Goal: Information Seeking & Learning: Learn about a topic

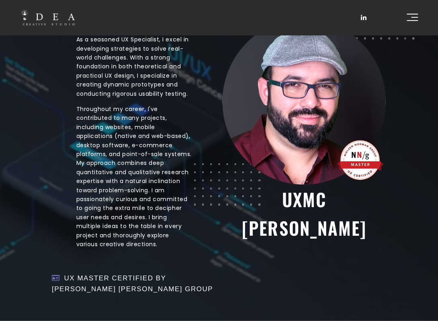
scroll to position [280, 0]
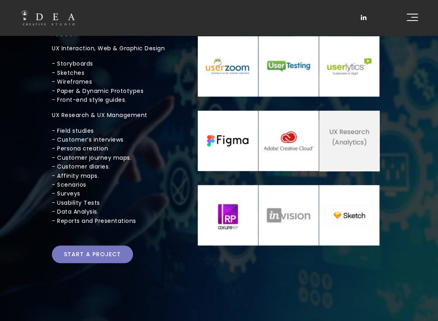
scroll to position [121, 0]
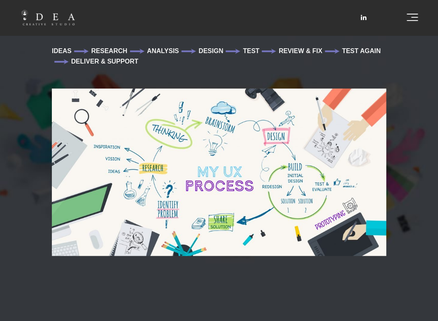
scroll to position [137, 0]
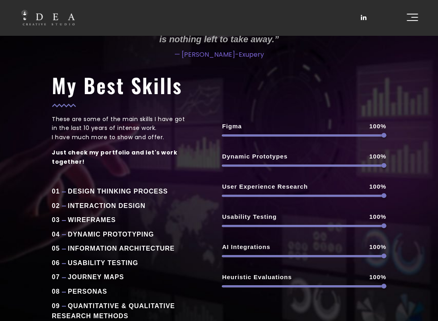
scroll to position [40, 0]
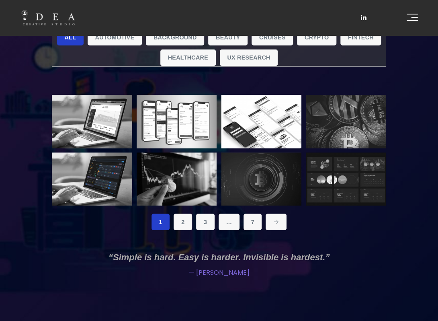
scroll to position [96, 0]
click at [357, 41] on link "Fintech" at bounding box center [361, 37] width 41 height 16
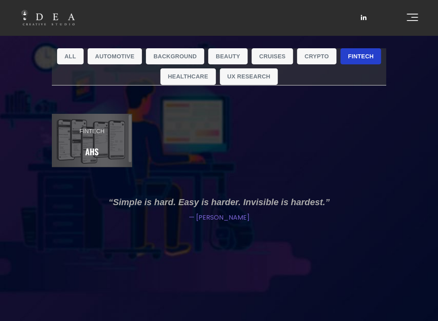
click at [85, 142] on link "Fintech AHS" at bounding box center [92, 142] width 80 height 57
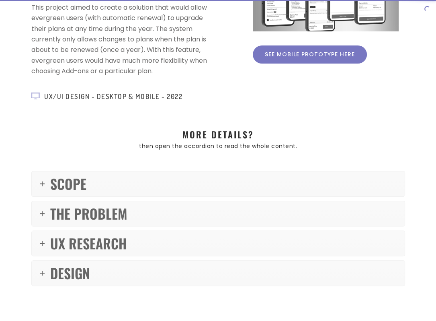
scroll to position [161, 0]
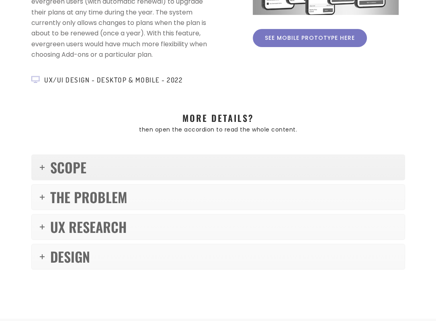
click at [38, 167] on link "SCOPE" at bounding box center [218, 167] width 373 height 25
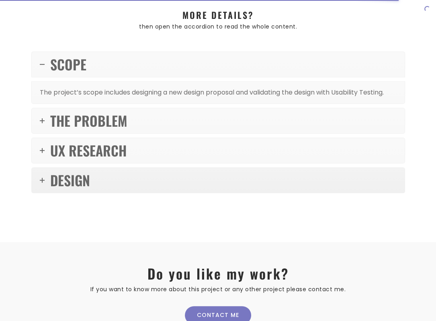
scroll to position [282, 0]
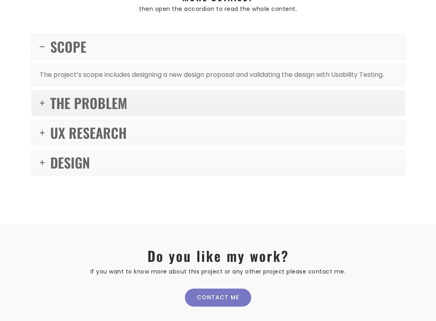
click at [46, 103] on link "THE PROBLEM" at bounding box center [218, 103] width 373 height 25
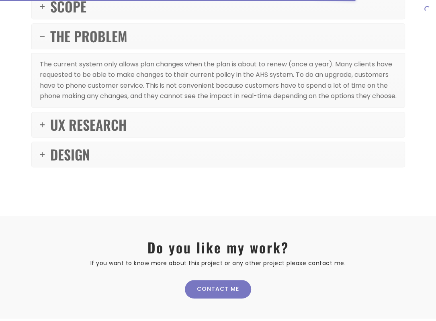
scroll to position [320, 0]
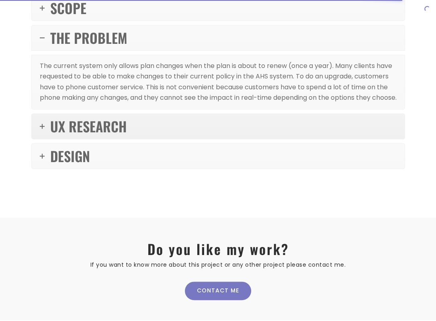
click at [38, 136] on link "UX RESEARCH" at bounding box center [218, 126] width 373 height 25
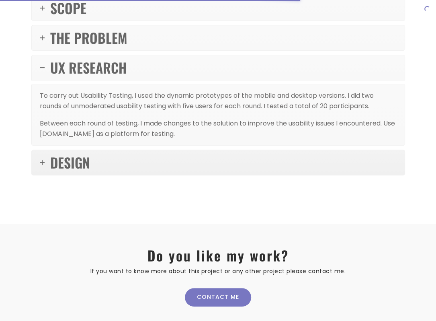
click at [44, 160] on icon at bounding box center [42, 162] width 5 height 5
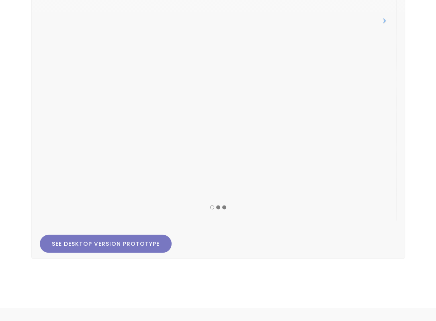
scroll to position [1044, 0]
